Goal: Task Accomplishment & Management: Manage account settings

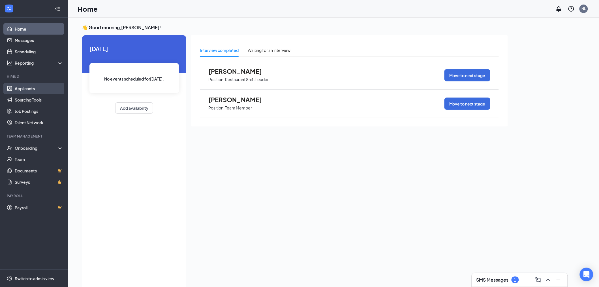
click at [21, 90] on link "Applicants" at bounding box center [39, 88] width 48 height 11
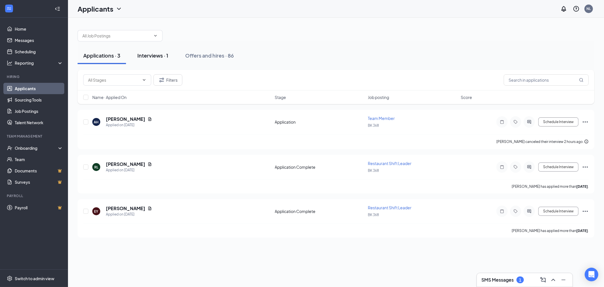
click at [146, 54] on div "Interviews · 1" at bounding box center [152, 55] width 31 height 7
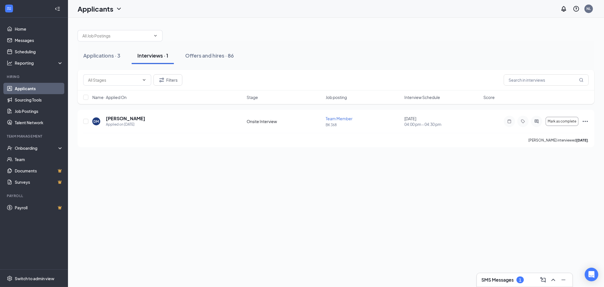
click at [17, 88] on link "Applicants" at bounding box center [39, 88] width 48 height 11
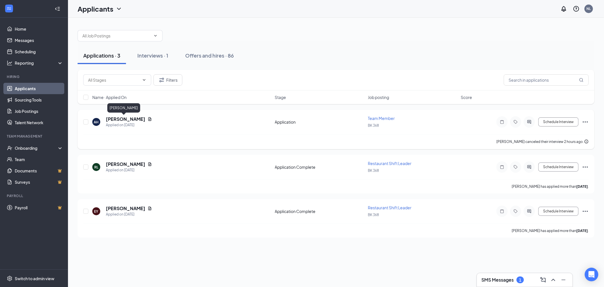
click at [120, 117] on h5 "[PERSON_NAME]" at bounding box center [125, 119] width 39 height 6
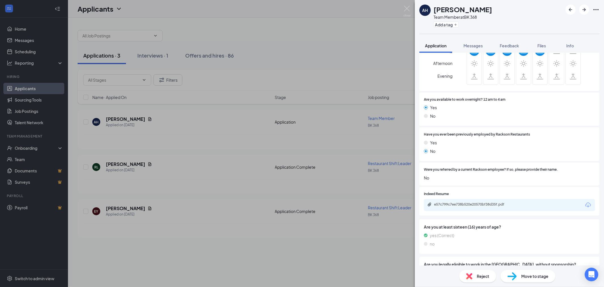
scroll to position [251, 0]
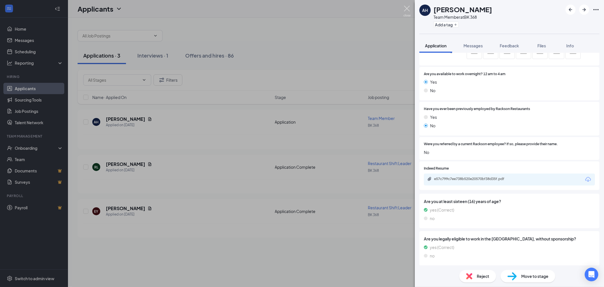
click at [406, 8] on img at bounding box center [407, 11] width 7 height 11
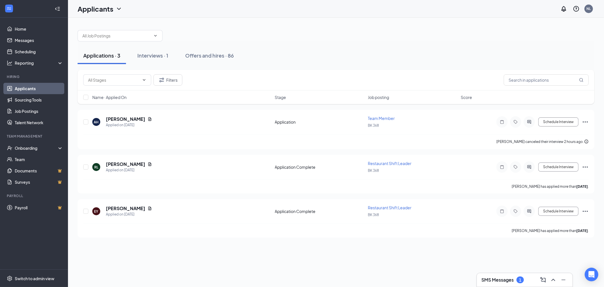
click at [32, 85] on link "Applicants" at bounding box center [39, 88] width 48 height 11
click at [154, 57] on div "Interviews · 1" at bounding box center [152, 55] width 31 height 7
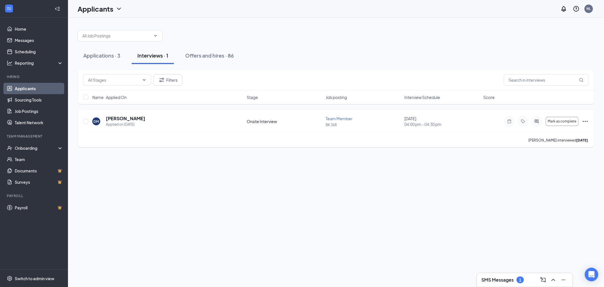
click at [587, 121] on icon "Ellipses" at bounding box center [585, 121] width 5 height 1
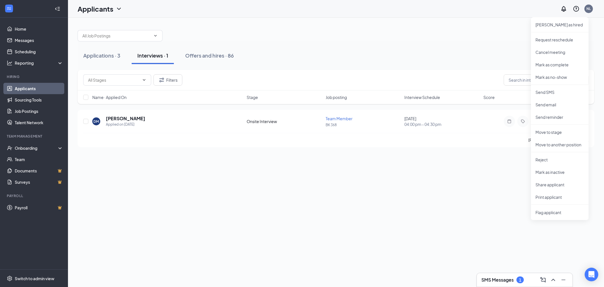
click at [486, 48] on div "Applications · 3 Interviews · 1 Offers and hires · 86" at bounding box center [336, 55] width 517 height 17
